Goal: Task Accomplishment & Management: Manage account settings

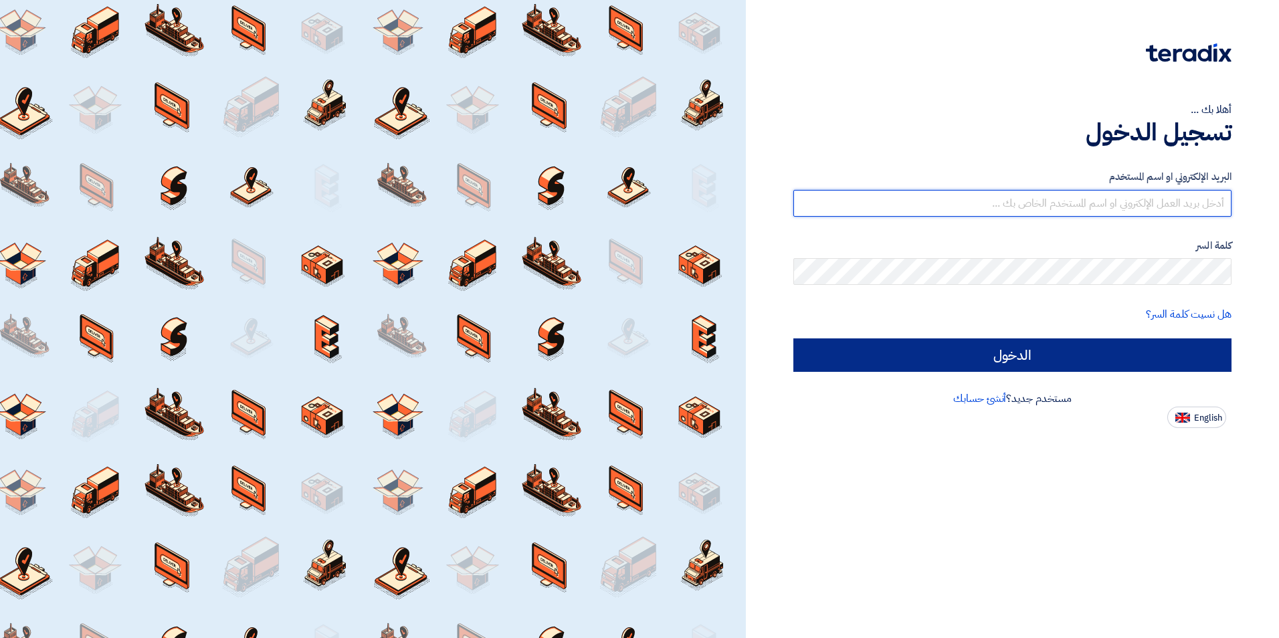
type input "[PERSON_NAME][EMAIL_ADDRESS][PERSON_NAME][DOMAIN_NAME]"
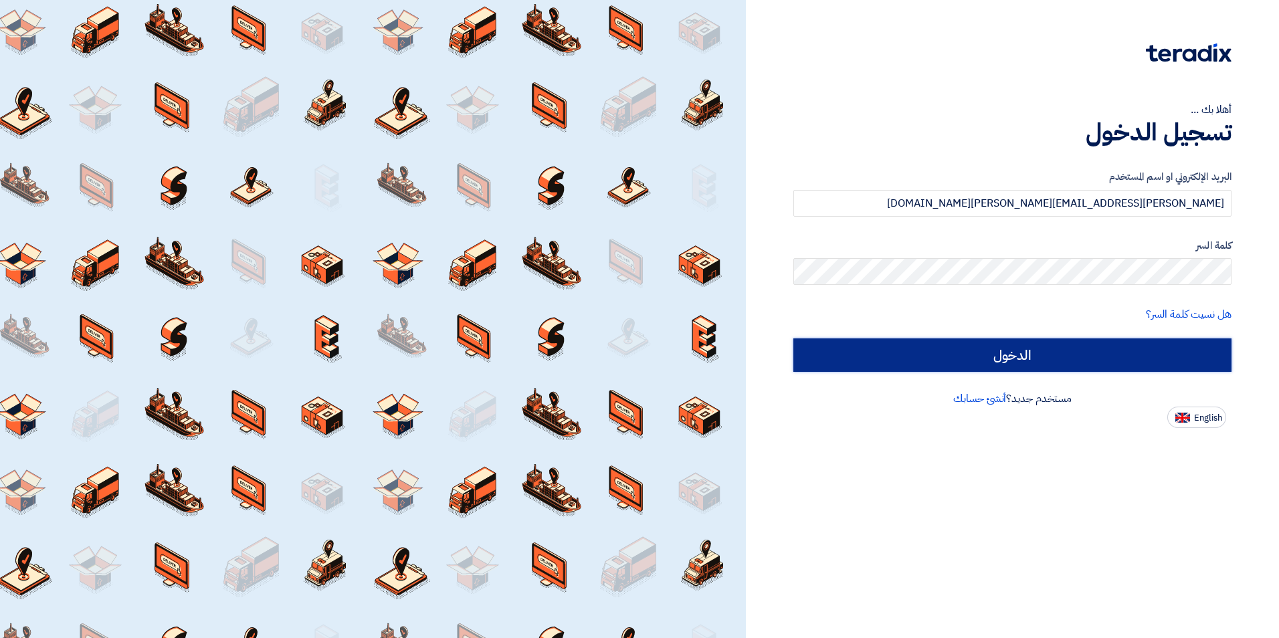
click at [888, 361] on input "الدخول" at bounding box center [1012, 355] width 438 height 33
type input "Sign in"
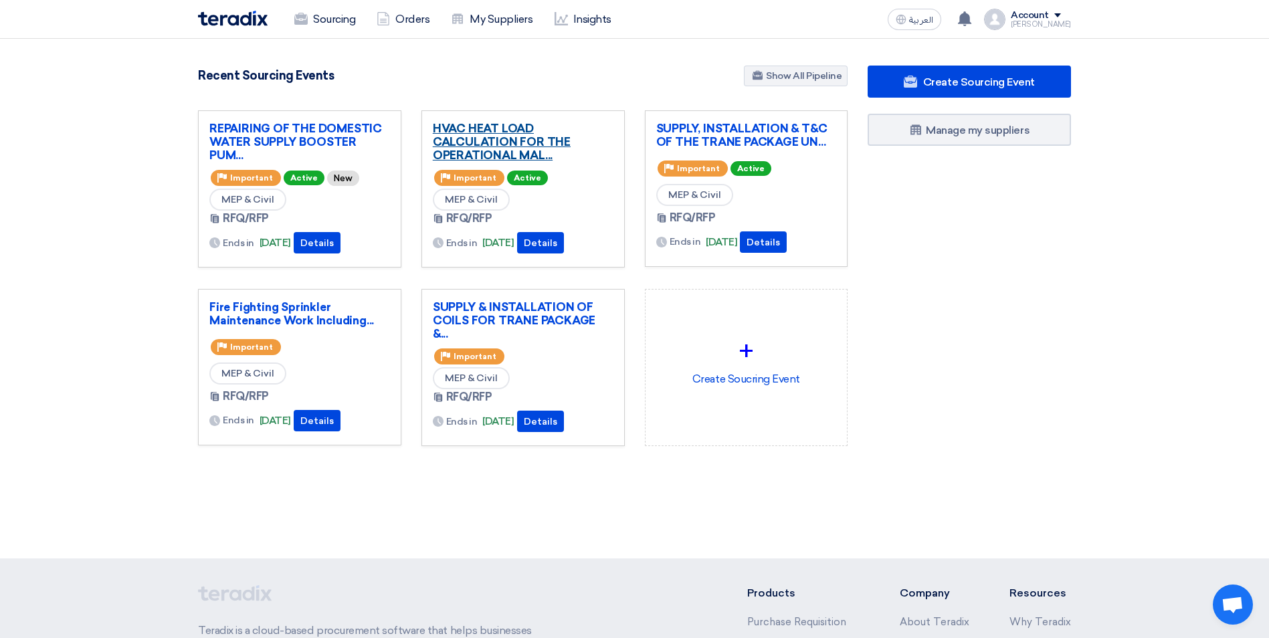
click at [476, 140] on link "HVAC HEAT LOAD CALCULATION FOR THE OPERATIONAL MAL..." at bounding box center [523, 142] width 181 height 40
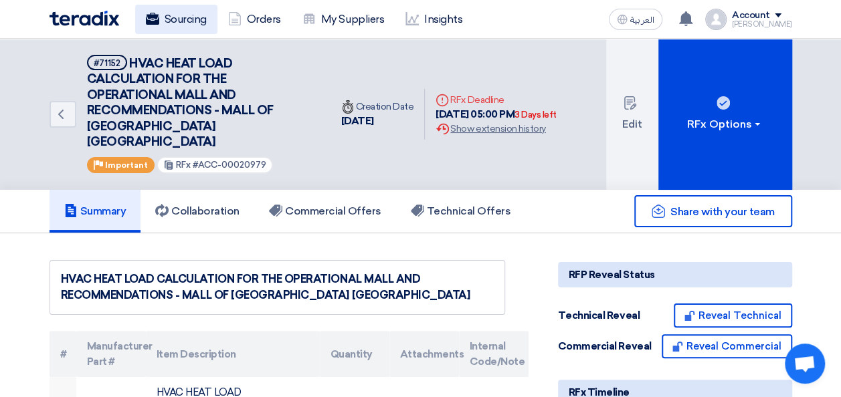
click at [189, 17] on link "Sourcing" at bounding box center [176, 19] width 82 height 29
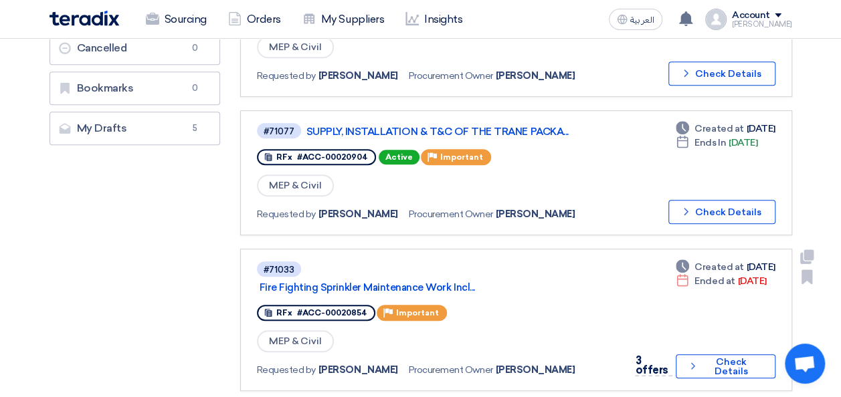
scroll to position [335, 0]
click at [437, 288] on link "Fire Fighting Sprinkler Maintenance Work Incl..." at bounding box center [427, 287] width 335 height 12
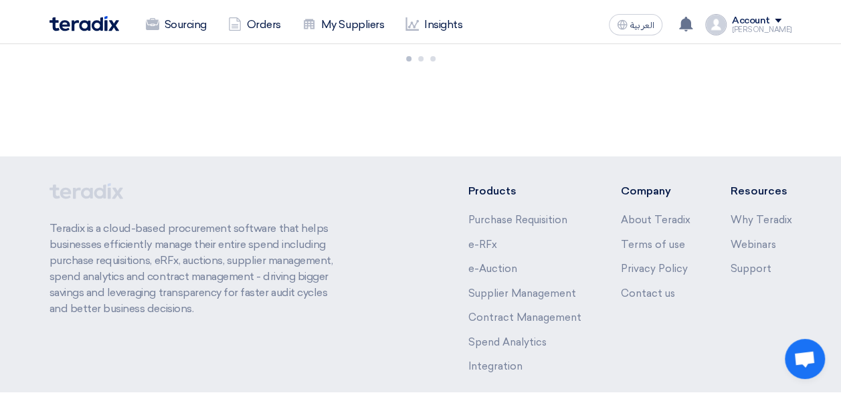
scroll to position [0, 0]
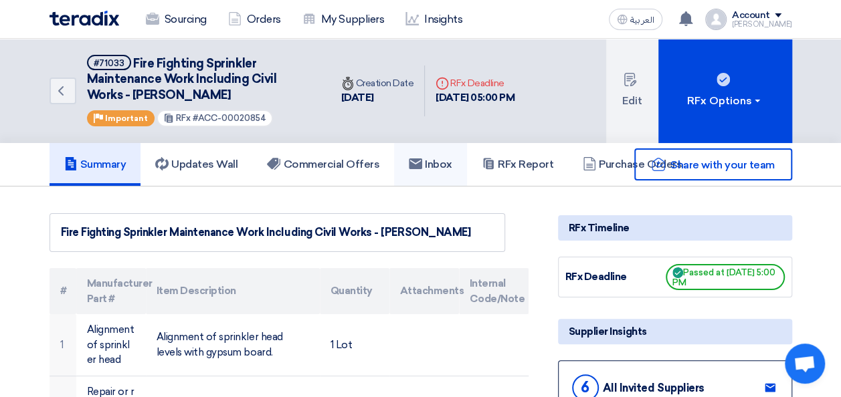
click at [430, 161] on h5 "Inbox" at bounding box center [430, 164] width 43 height 13
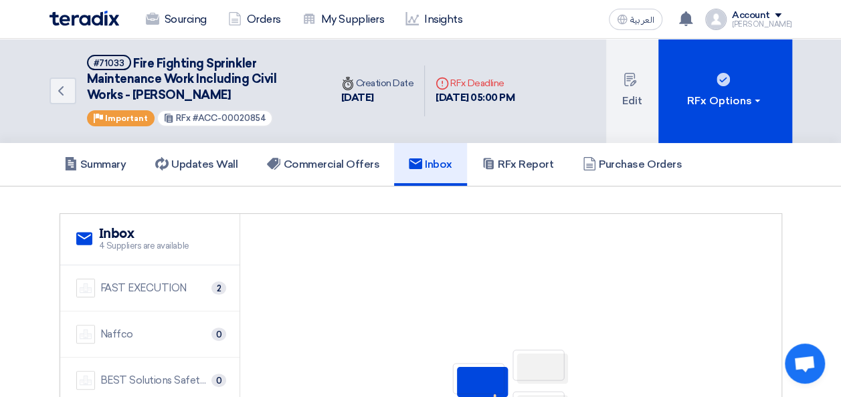
scroll to position [67, 0]
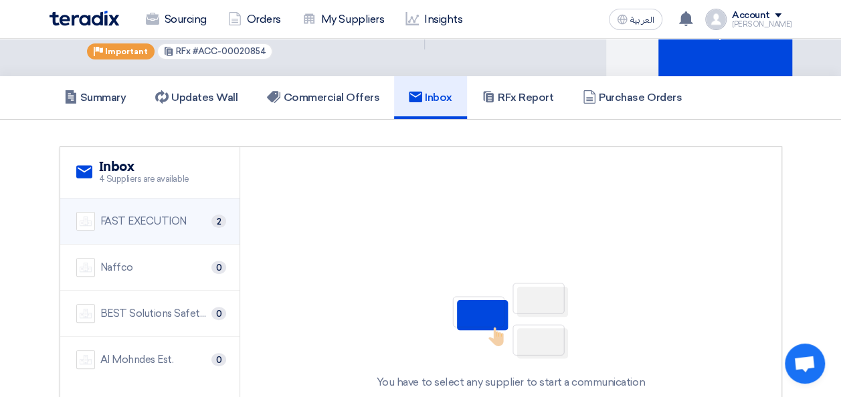
click at [175, 235] on li "FAST EXECUTION 2" at bounding box center [150, 222] width 180 height 46
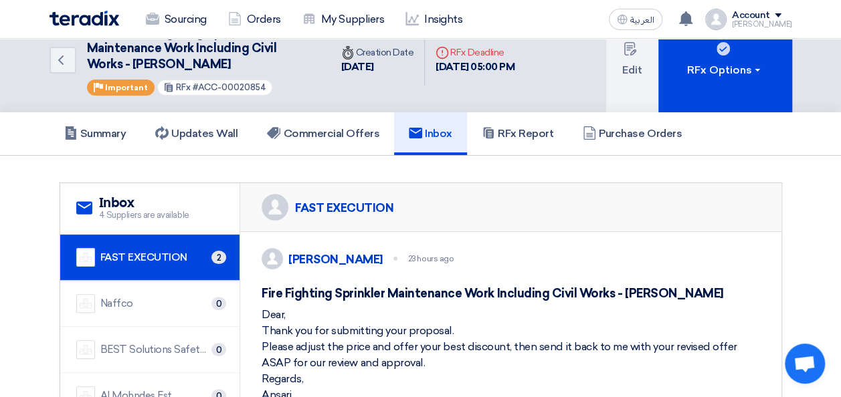
scroll to position [0, 0]
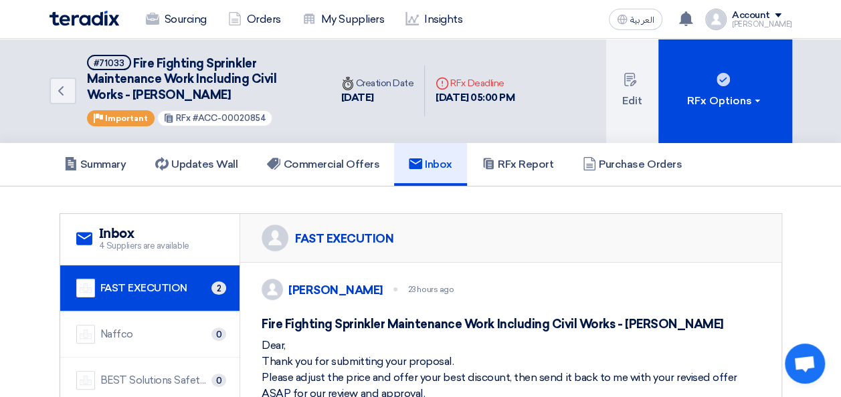
click at [154, 226] on h2 "Inbox" at bounding box center [144, 234] width 90 height 16
click at [85, 240] on use at bounding box center [84, 239] width 16 height 13
click at [318, 19] on link "My Suppliers" at bounding box center [343, 19] width 103 height 29
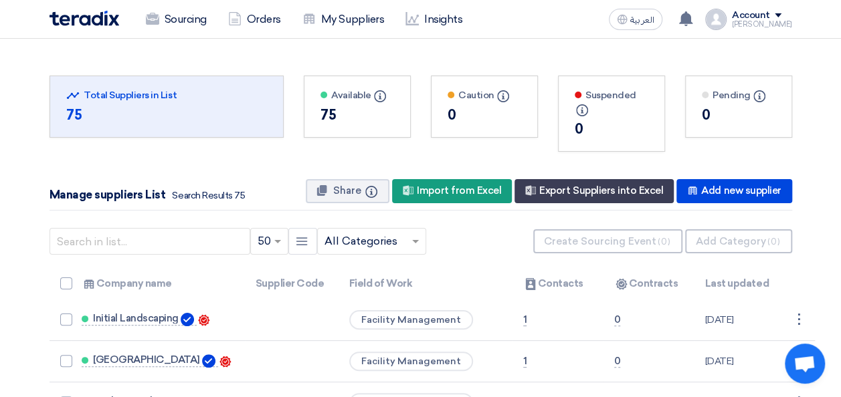
click at [787, 20] on div "Account" at bounding box center [762, 15] width 60 height 11
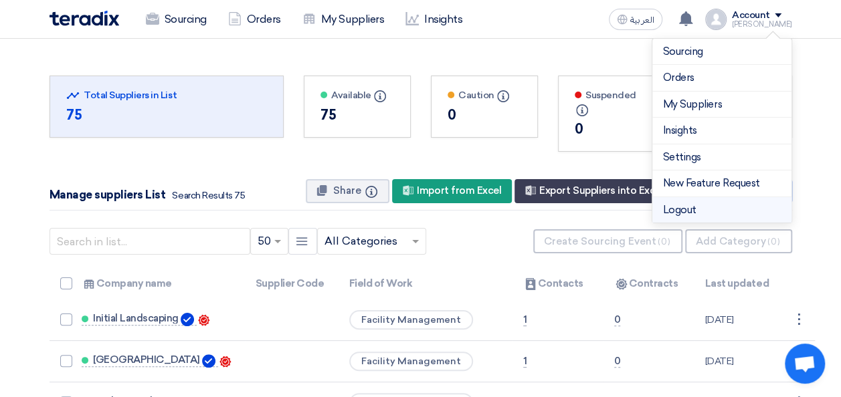
click at [678, 210] on li "Logout" at bounding box center [721, 210] width 139 height 26
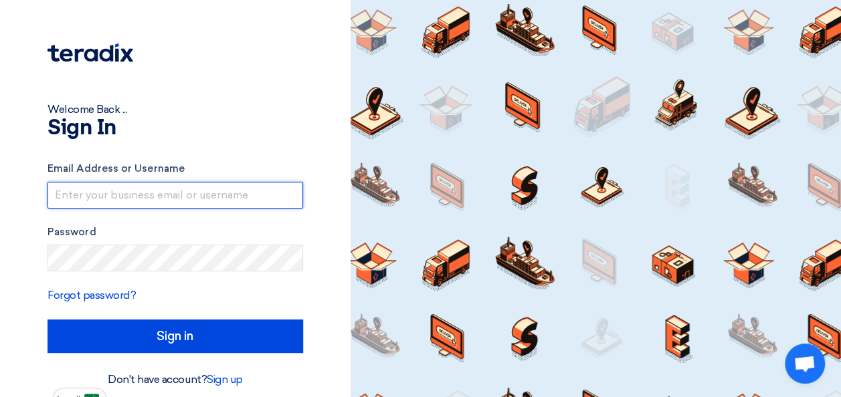
type input "[PERSON_NAME][EMAIL_ADDRESS][PERSON_NAME][DOMAIN_NAME]"
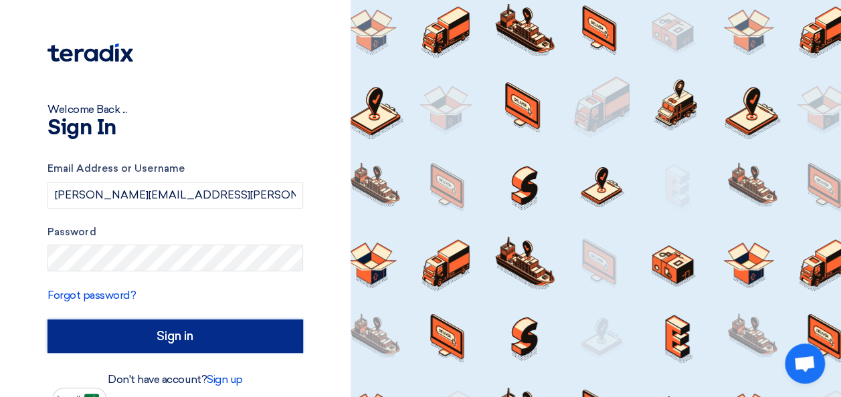
click at [161, 337] on input "Sign in" at bounding box center [176, 336] width 256 height 33
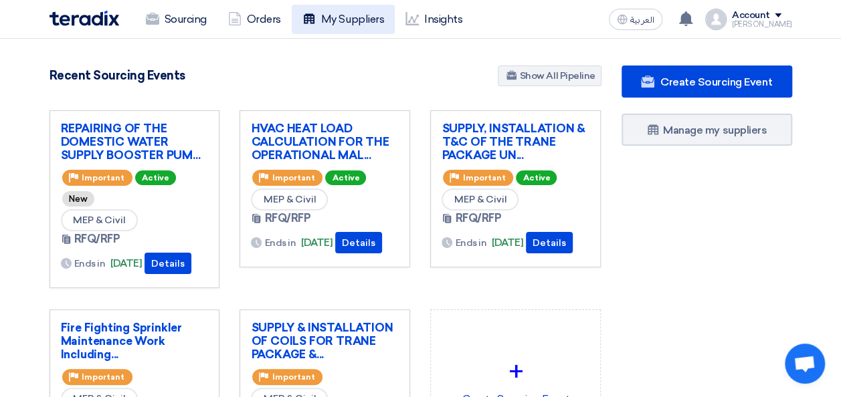
click at [333, 29] on link "My Suppliers" at bounding box center [343, 19] width 103 height 29
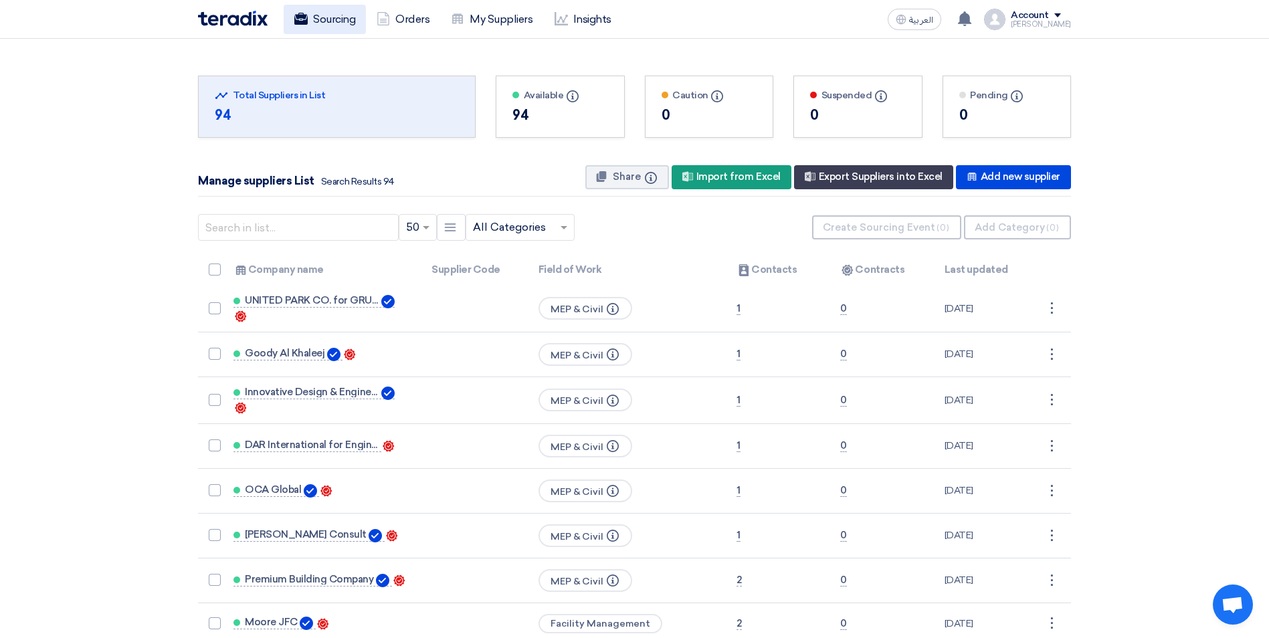
click at [312, 23] on link "Sourcing" at bounding box center [325, 19] width 82 height 29
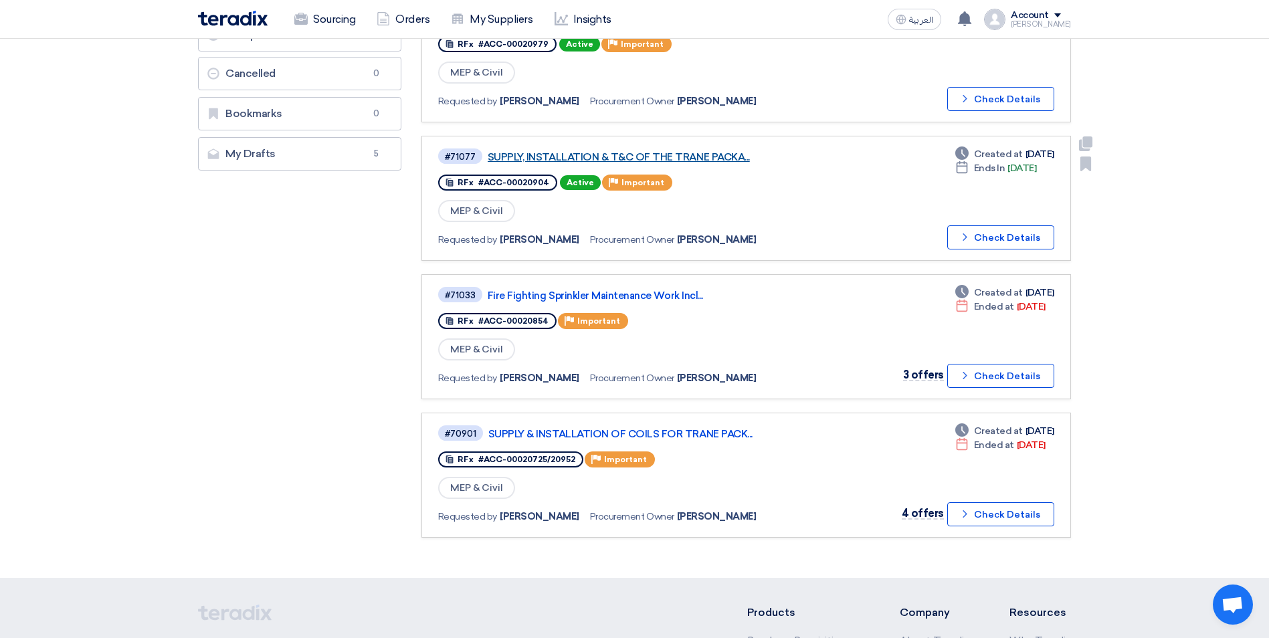
scroll to position [335, 0]
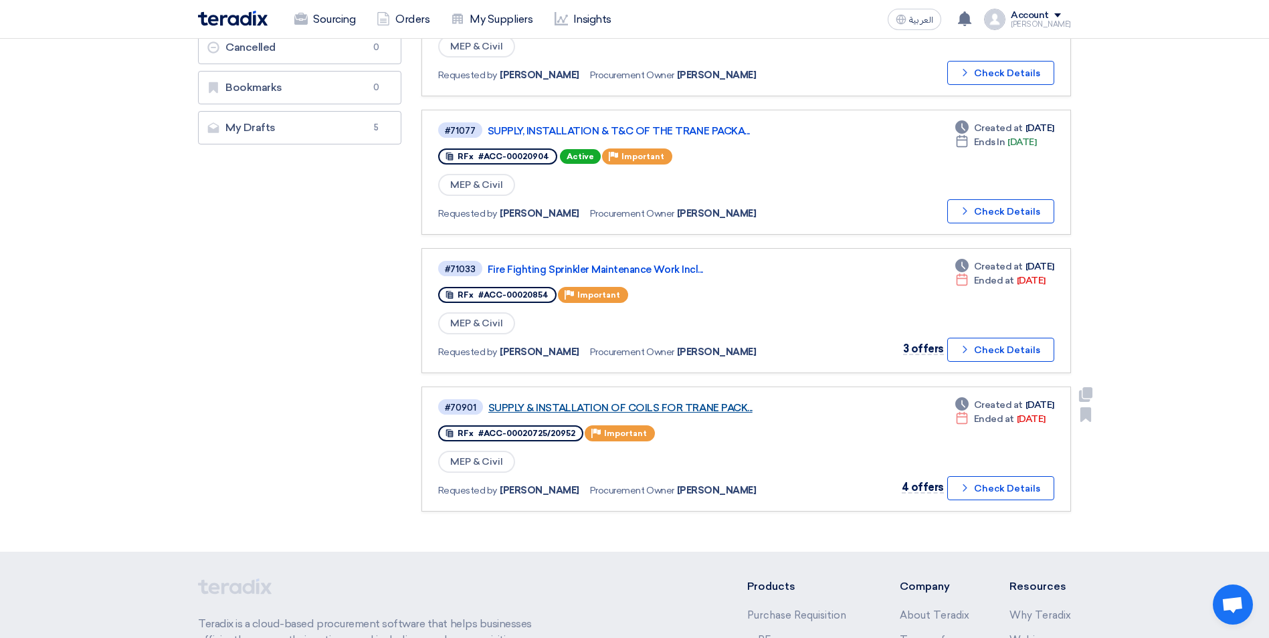
click at [694, 407] on link "SUPPLY & INSTALLATION OF COILS FOR TRANE PACK..." at bounding box center [655, 408] width 335 height 12
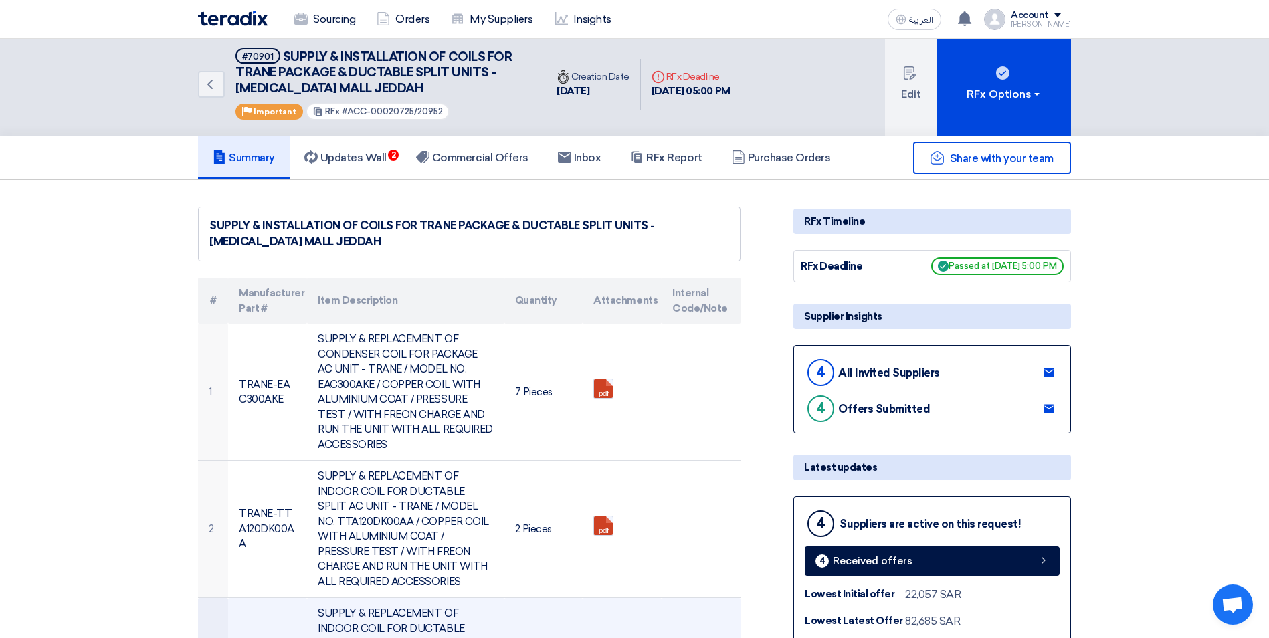
scroll to position [0, 0]
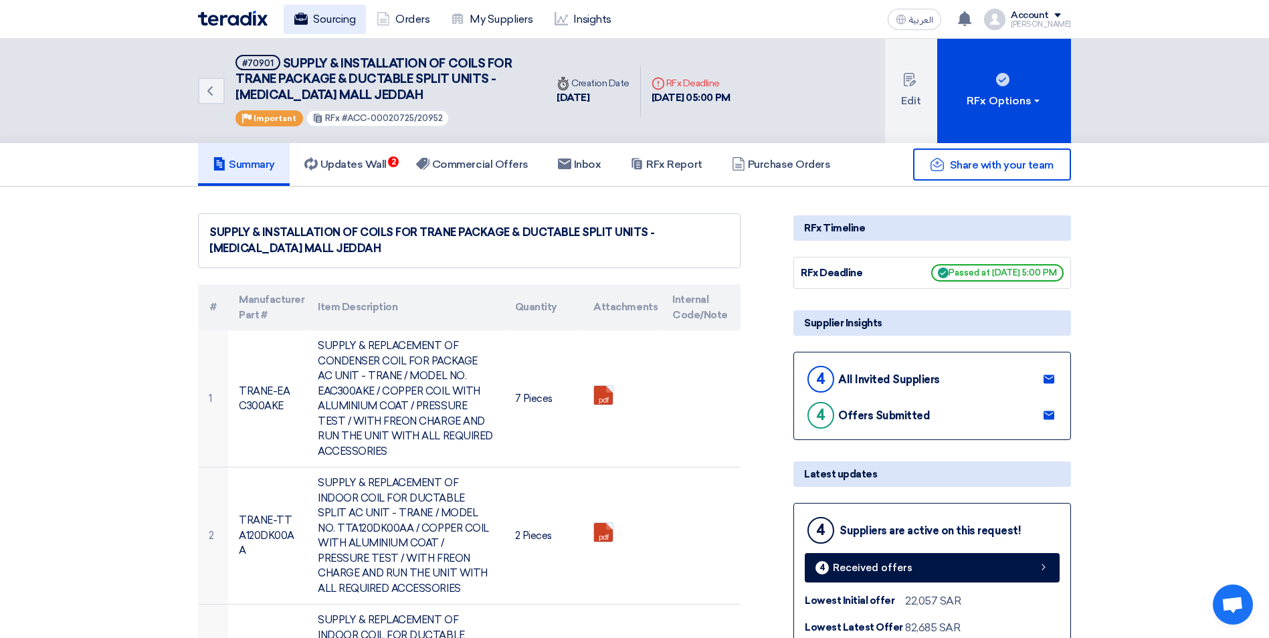
click at [347, 17] on link "Sourcing" at bounding box center [325, 19] width 82 height 29
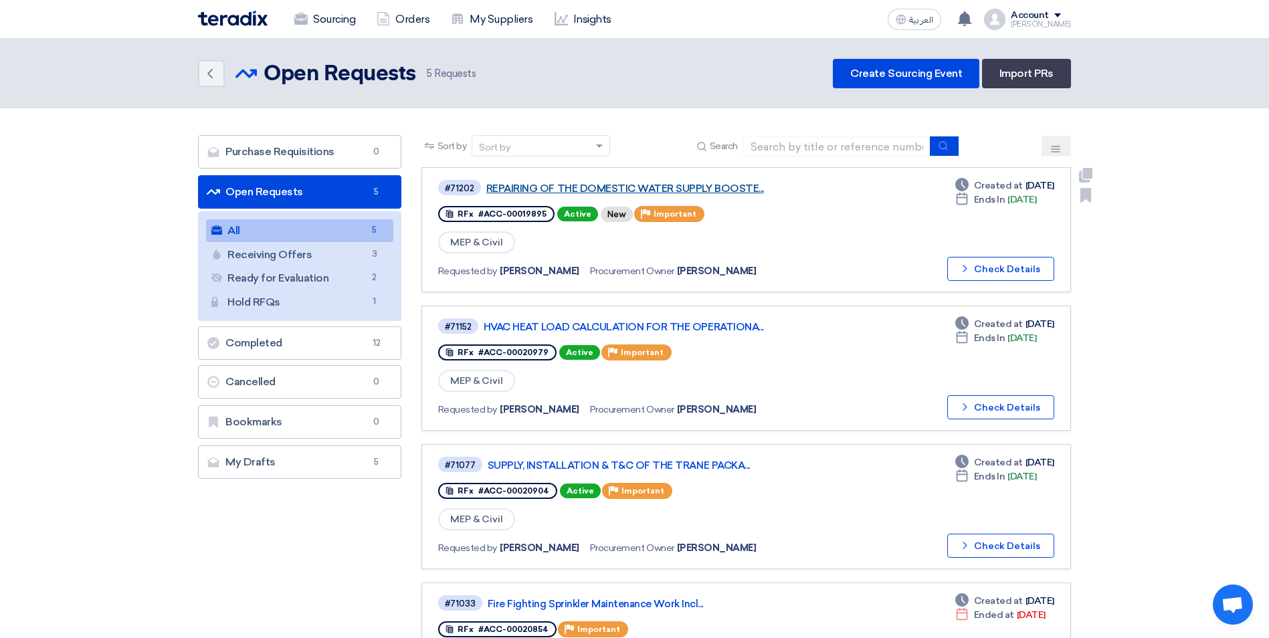
click at [638, 185] on link "REPAIRING OF THE DOMESTIC WATER SUPPLY BOOSTE..." at bounding box center [653, 189] width 335 height 12
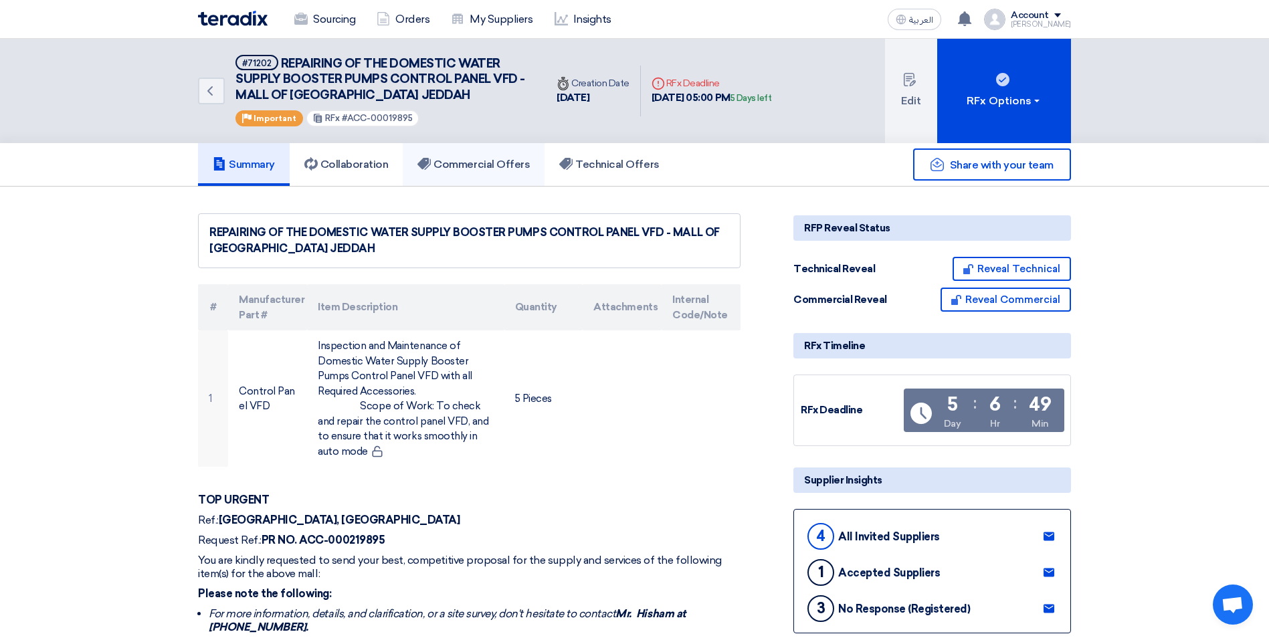
click at [480, 167] on h5 "Commercial Offers" at bounding box center [473, 164] width 112 height 13
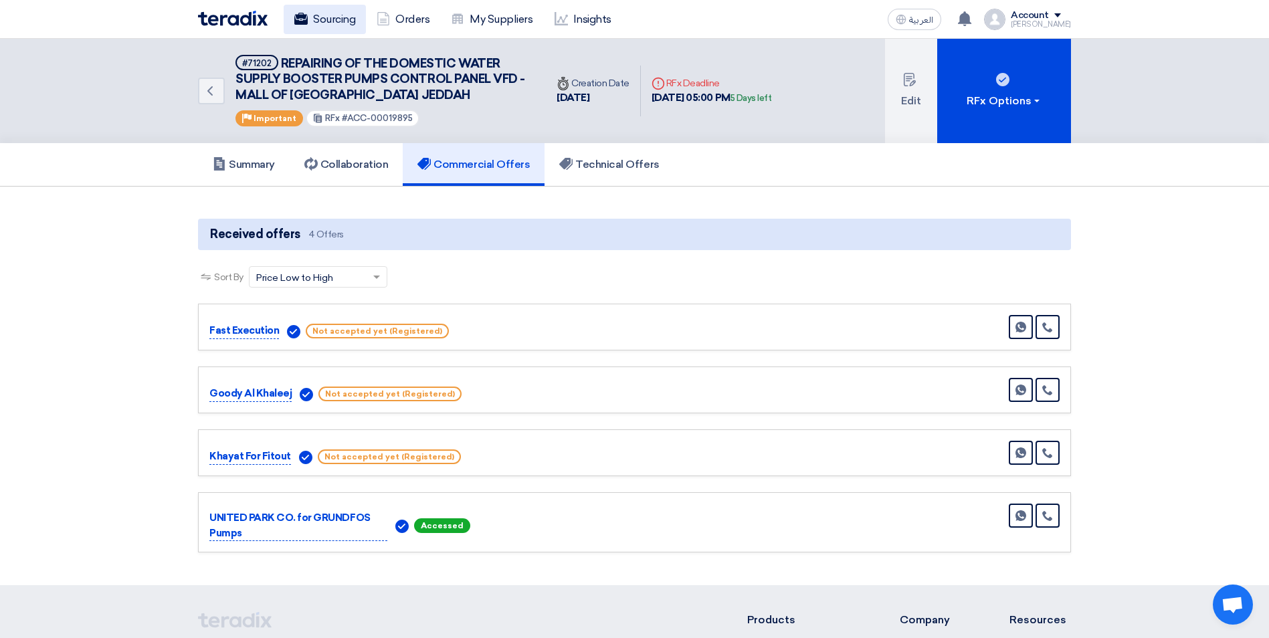
click at [321, 18] on link "Sourcing" at bounding box center [325, 19] width 82 height 29
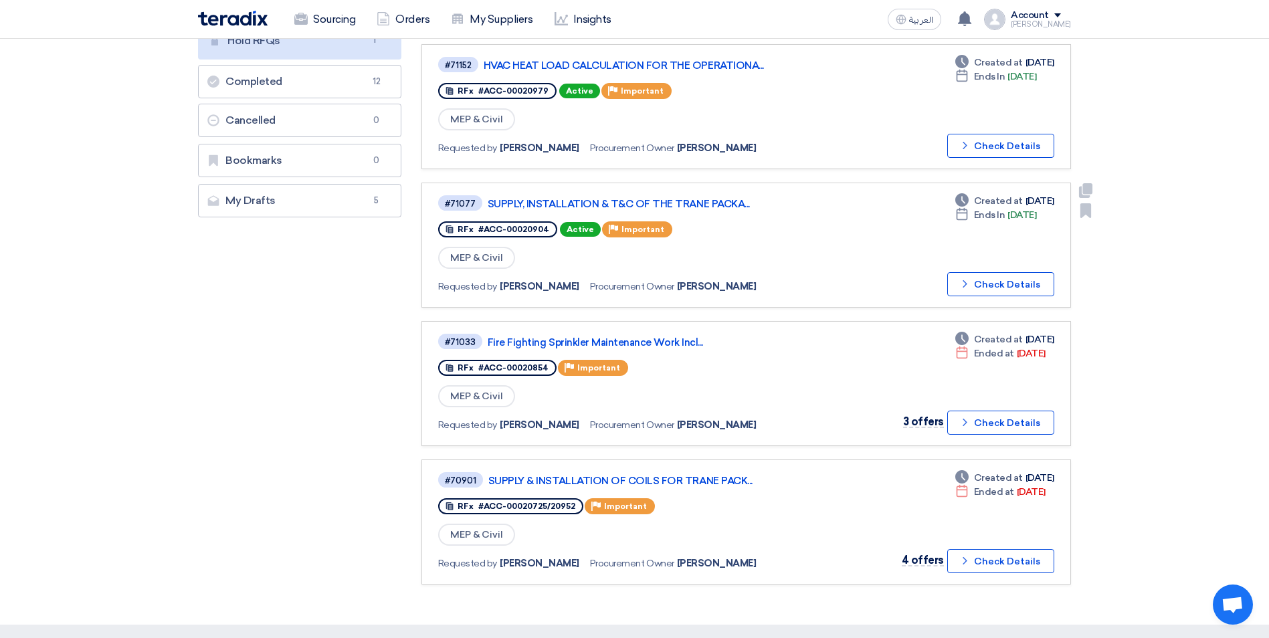
scroll to position [268, 0]
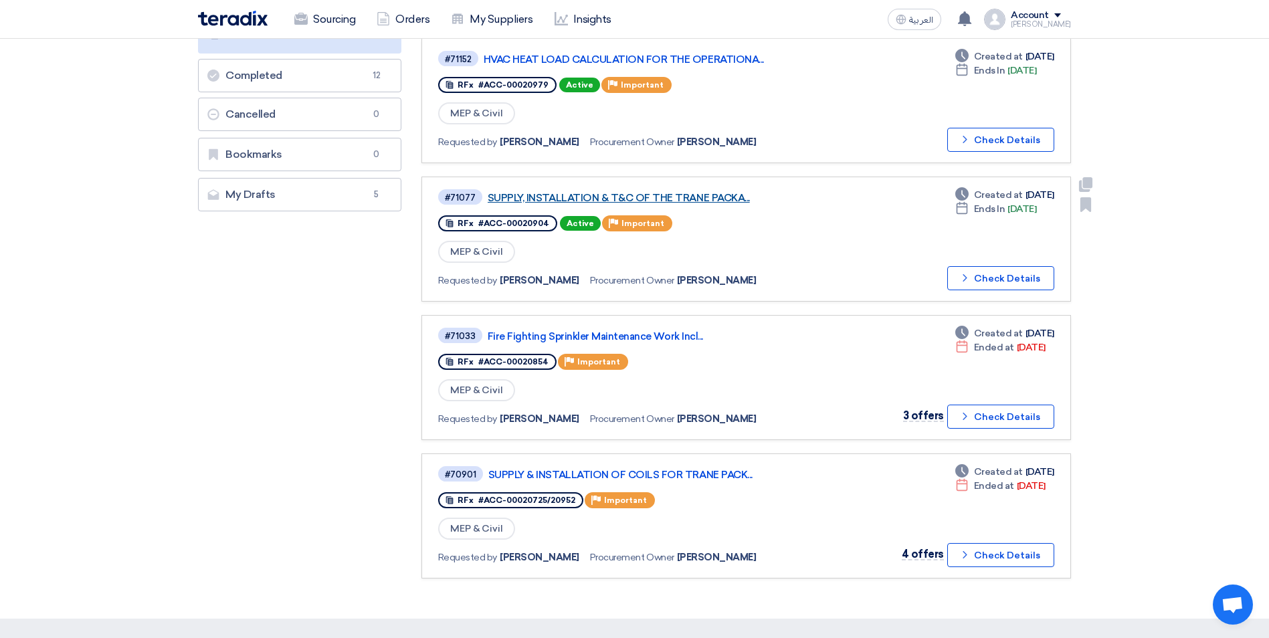
click at [715, 199] on link "SUPPLY, INSTALLATION & T&C OF THE TRANE PACKA..." at bounding box center [655, 198] width 335 height 12
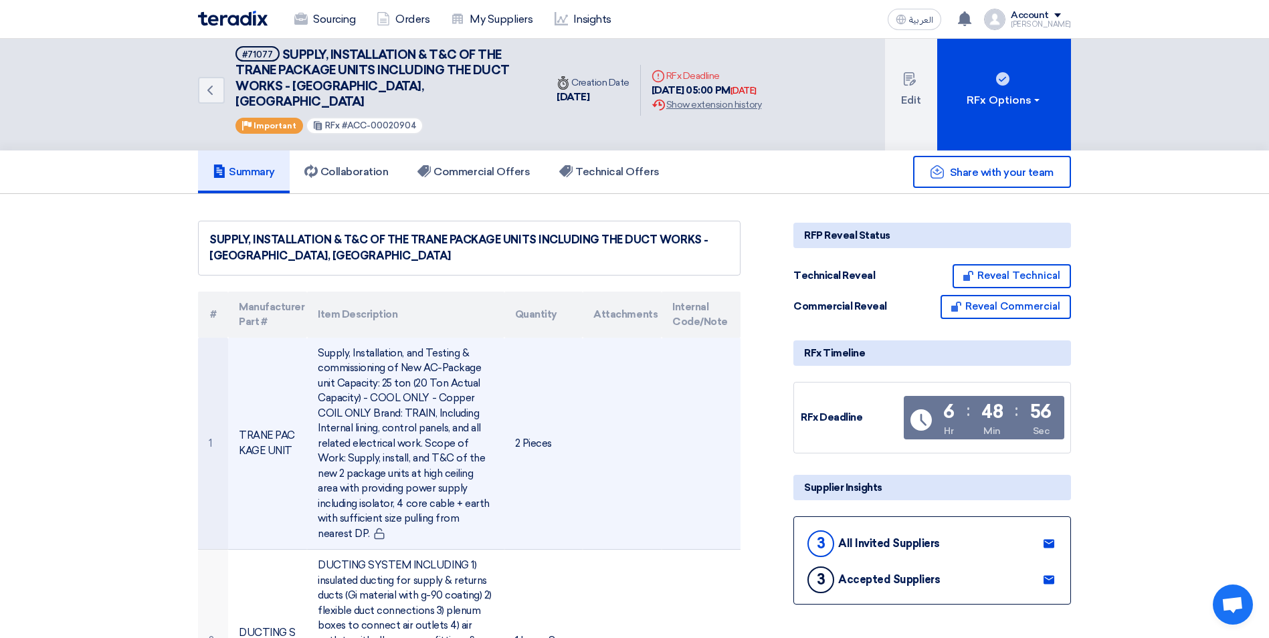
scroll to position [0, 0]
